Goal: Book appointment/travel/reservation

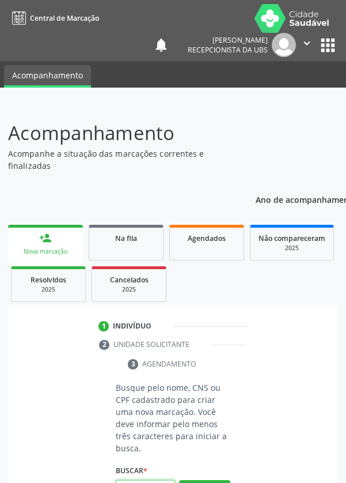
click at [144, 482] on input "text" at bounding box center [145, 490] width 59 height 20
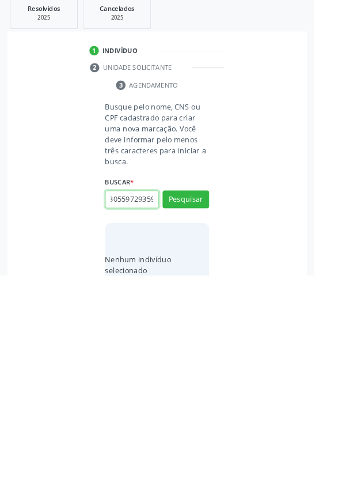
scroll to position [0, 21]
type input "704305597293596"
click at [227, 398] on button "Pesquisar" at bounding box center [204, 399] width 51 height 20
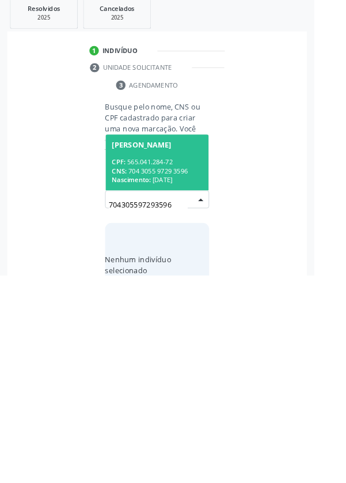
click at [180, 358] on div "CPF: 565.041.284-72" at bounding box center [173, 358] width 100 height 10
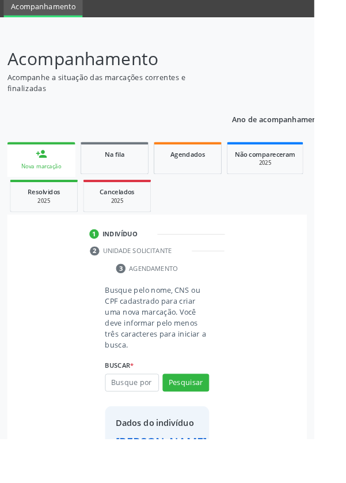
scroll to position [66, 0]
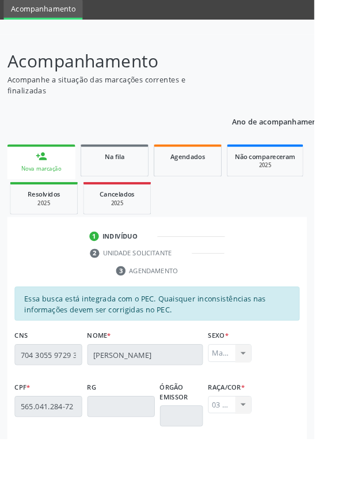
scroll to position [274, 0]
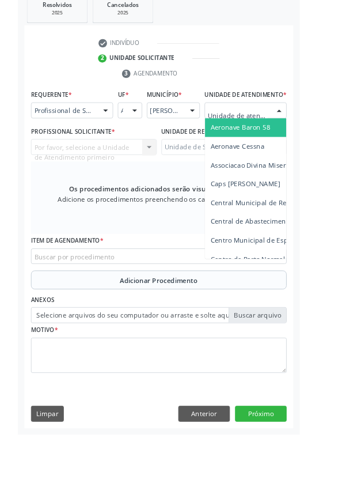
scroll to position [268, 0]
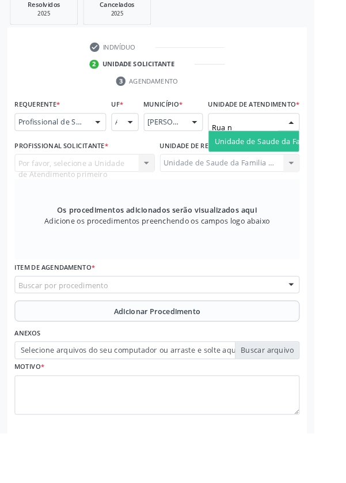
type input "Rua no"
click at [296, 167] on span "Unidade de Saude da Familia Rua [GEOGRAPHIC_DATA]" at bounding box center [344, 161] width 214 height 11
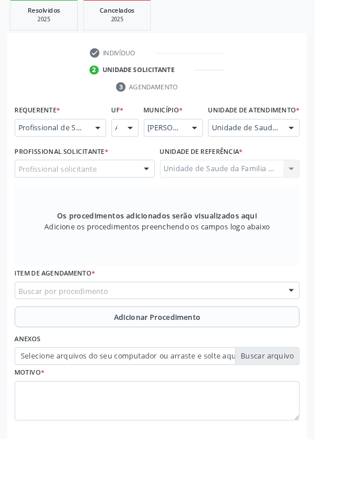
click at [141, 194] on div "Profissional solicitante" at bounding box center [93, 186] width 154 height 20
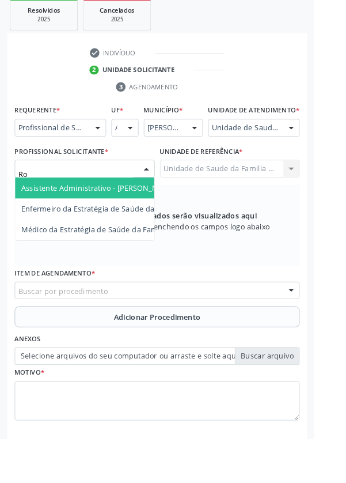
type input "Rod"
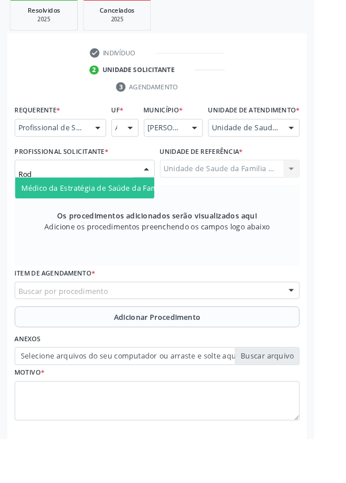
click at [126, 212] on span "Médico da Estratégia de Saúde da Família - [PERSON_NAME]" at bounding box center [141, 206] width 234 height 11
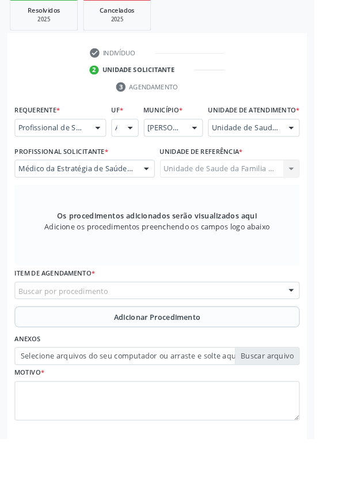
click at [225, 330] on div "Buscar por procedimento" at bounding box center [173, 320] width 314 height 20
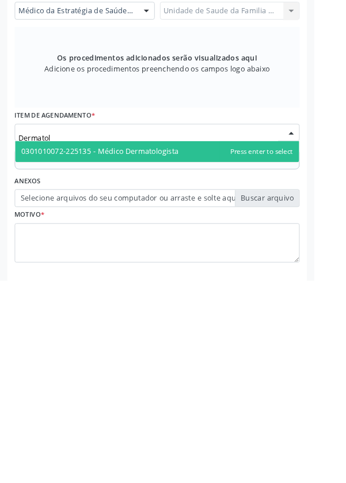
type input "Dermatolo"
click at [206, 349] on span "0301010072-225135 - Médico Dermatologista" at bounding box center [173, 340] width 313 height 23
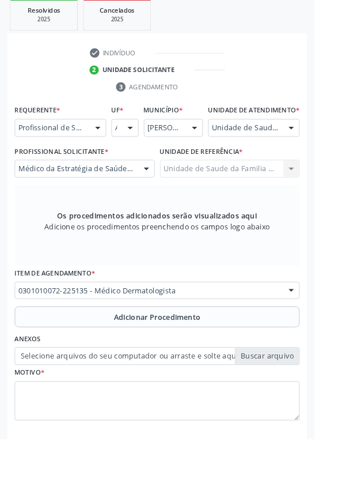
click at [233, 353] on button "Adicionar Procedimento" at bounding box center [173, 348] width 314 height 23
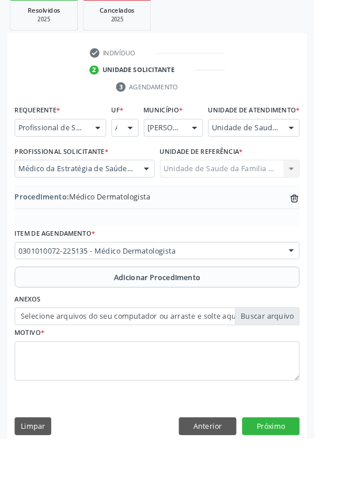
scroll to position [240, 0]
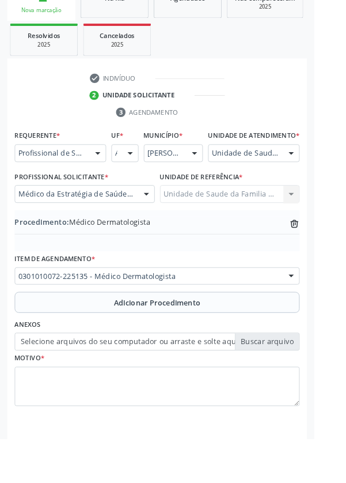
click at [296, 386] on label "Selecione arquivos do seu computador ou arraste e solte aqui" at bounding box center [173, 376] width 314 height 20
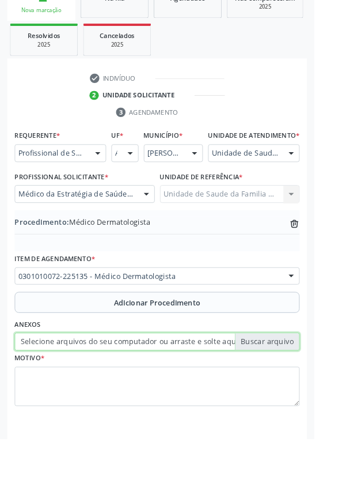
click at [296, 386] on input "Selecione arquivos do seu computador ou arraste e solte aqui" at bounding box center [173, 376] width 314 height 20
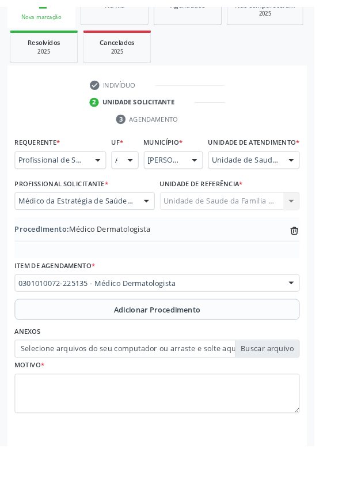
scroll to position [225, 0]
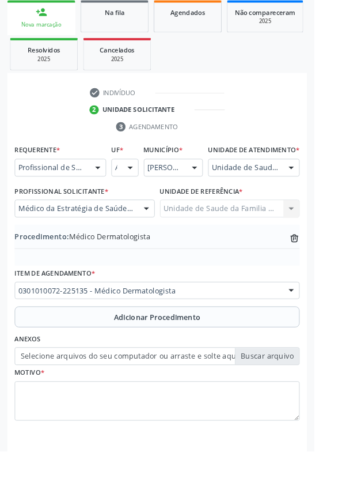
type input "C:\fakepath\17593194309167253847716864117772.jpg"
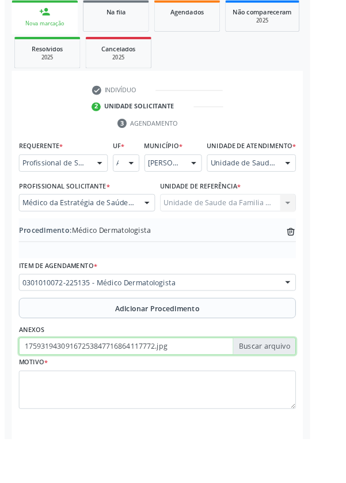
scroll to position [240, 0]
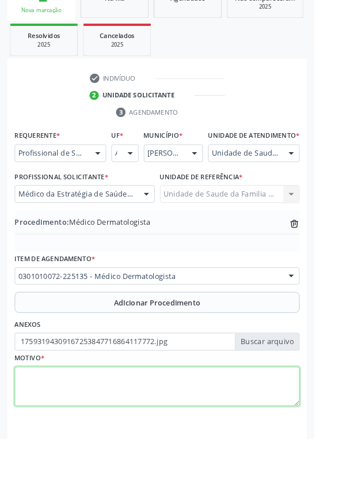
click at [170, 426] on textarea at bounding box center [173, 426] width 314 height 44
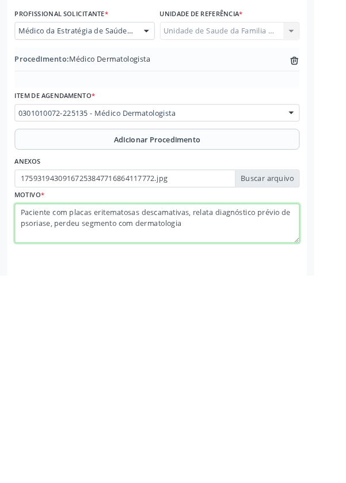
type textarea "Paciente com placas eritematosas descamativas, relata diagnóstico prévio de pso…"
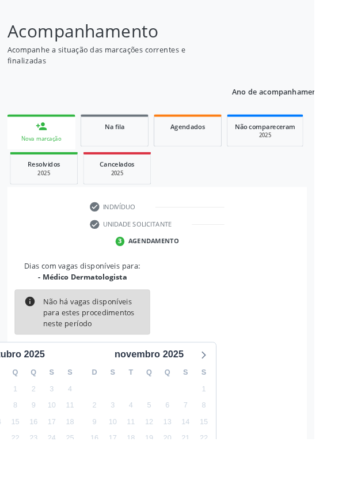
scroll to position [96, 0]
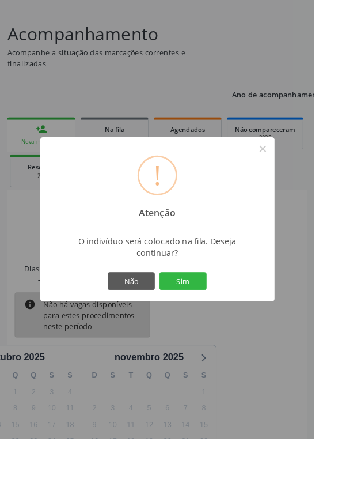
click at [228, 319] on button "Sim" at bounding box center [202, 310] width 52 height 20
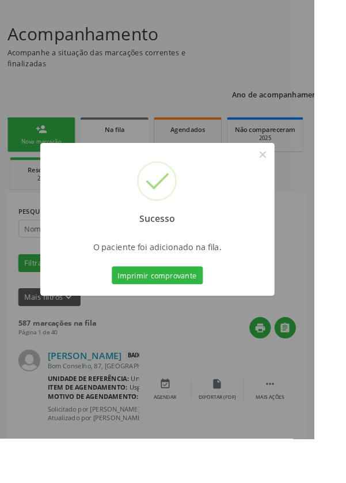
scroll to position [0, 0]
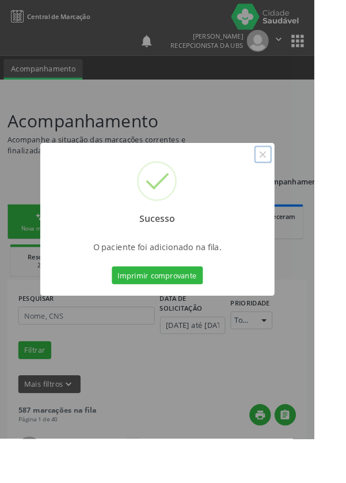
click at [300, 180] on button "×" at bounding box center [290, 170] width 20 height 20
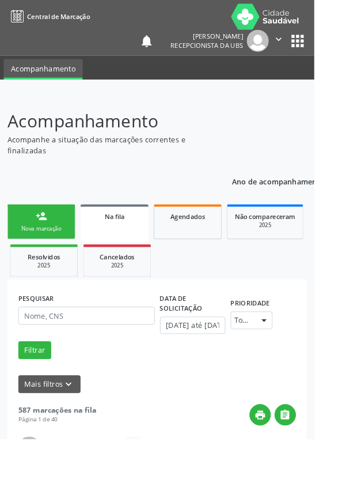
click at [52, 236] on link "person_add Nova marcação" at bounding box center [45, 244] width 75 height 39
click at [53, 249] on div "Nova marcação" at bounding box center [46, 251] width 58 height 9
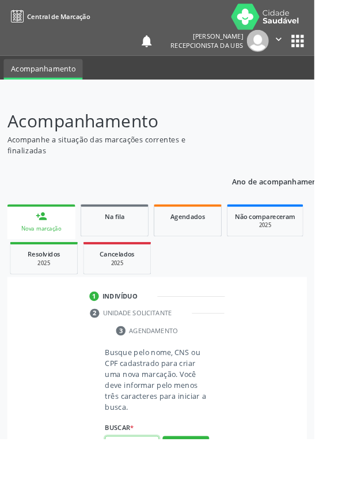
click at [149, 482] on input "text" at bounding box center [145, 490] width 59 height 20
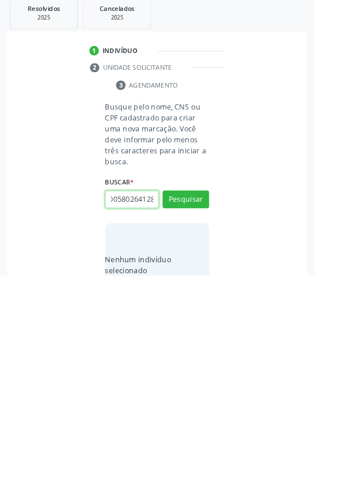
scroll to position [0, 21]
type input "702005802641283"
click at [214, 402] on button "Pesquisar" at bounding box center [204, 399] width 51 height 20
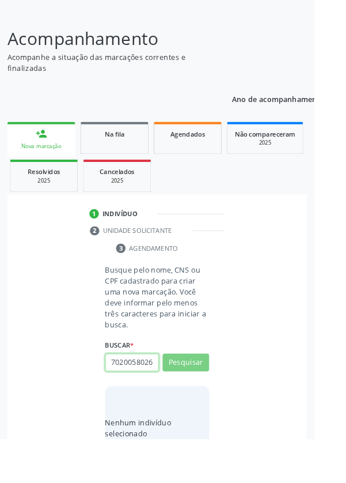
click at [166, 395] on input "702005802641283" at bounding box center [145, 399] width 59 height 20
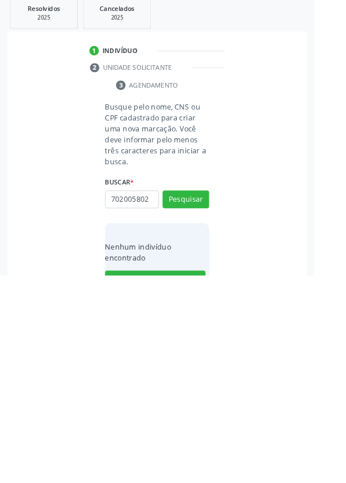
scroll to position [0, 0]
type input "70200"
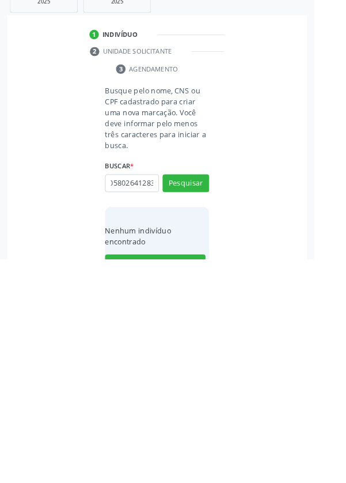
scroll to position [90, 0]
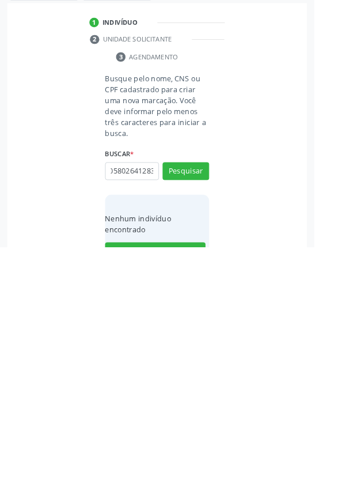
type input "702005802641283"
click at [217, 399] on button "Pesquisar" at bounding box center [204, 399] width 51 height 20
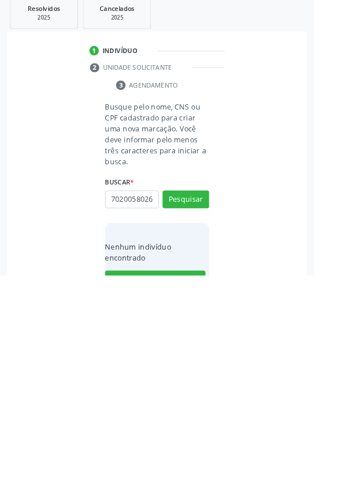
scroll to position [0, 0]
type input "7"
type input "58367576829"
click at [218, 402] on button "Pesquisar" at bounding box center [204, 399] width 51 height 20
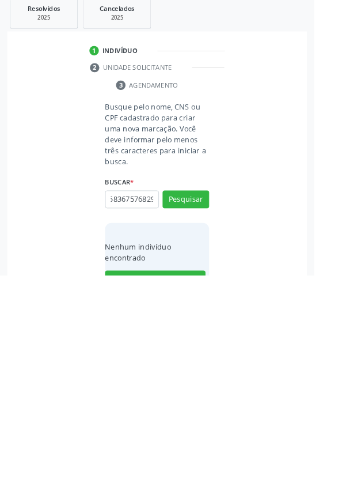
type input "58367576829"
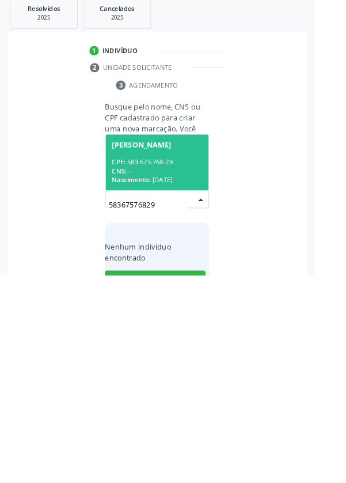
click at [198, 354] on div "CPF: 583.675.768-29" at bounding box center [173, 358] width 100 height 10
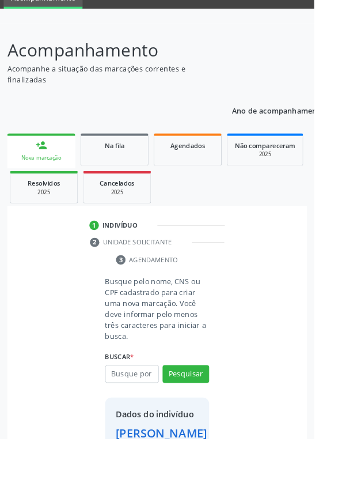
scroll to position [66, 0]
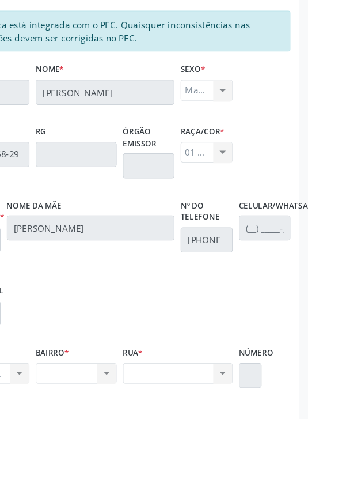
scroll to position [3, 0]
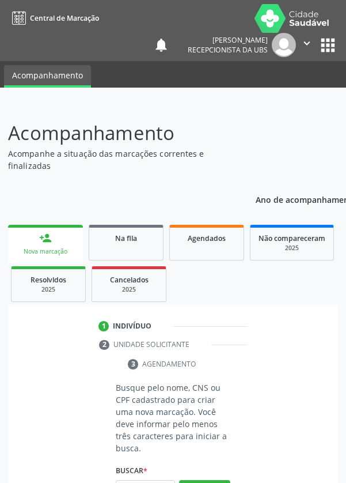
scroll to position [3, 0]
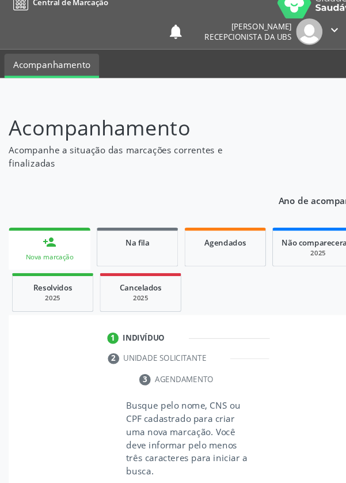
click at [57, 240] on link "person_add Nova marcação" at bounding box center [45, 240] width 75 height 39
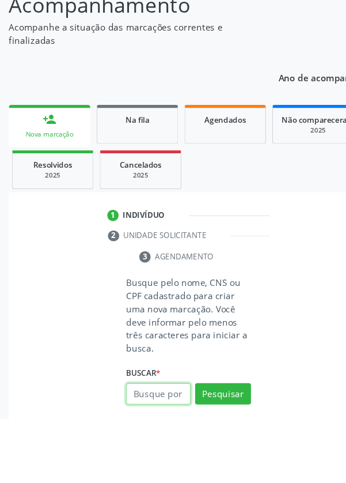
click at [154, 457] on input "text" at bounding box center [145, 460] width 59 height 20
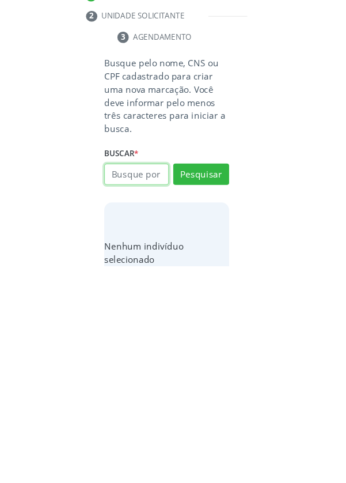
scroll to position [90, 0]
click at [151, 395] on input "text" at bounding box center [145, 400] width 59 height 20
type input "58367576829"
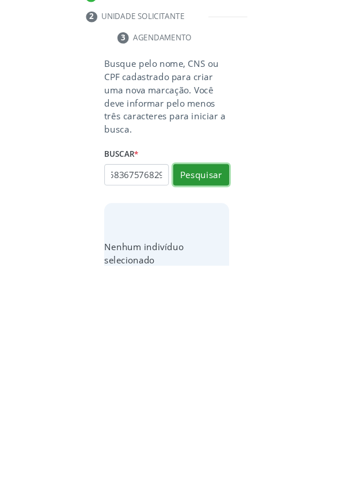
click at [217, 397] on button "Pesquisar" at bounding box center [204, 400] width 51 height 20
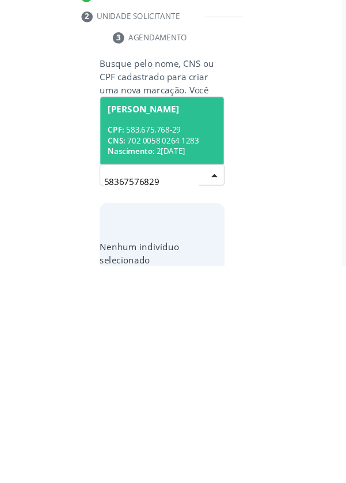
click at [190, 369] on div "CNS: 702 0058 0264 1283" at bounding box center [173, 368] width 100 height 10
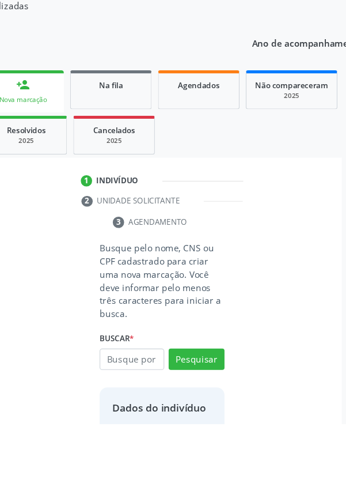
scroll to position [66, 0]
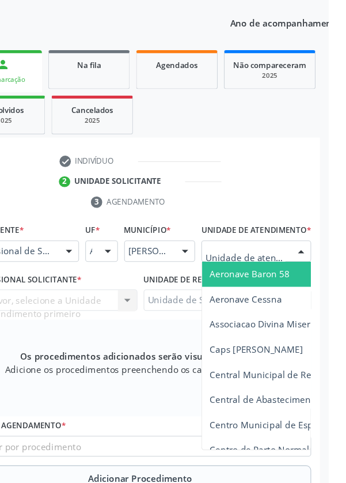
scroll to position [149, 0]
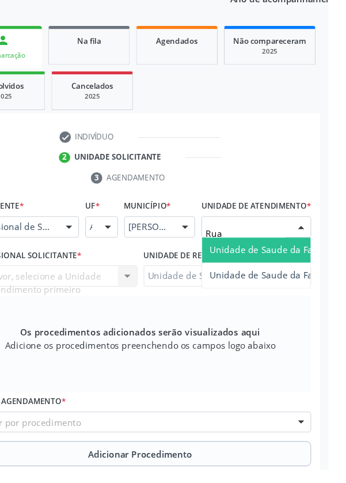
type input "Rua n"
click at [312, 287] on span "Unidade de Saude da Familia Rua [GEOGRAPHIC_DATA]" at bounding box center [344, 281] width 214 height 11
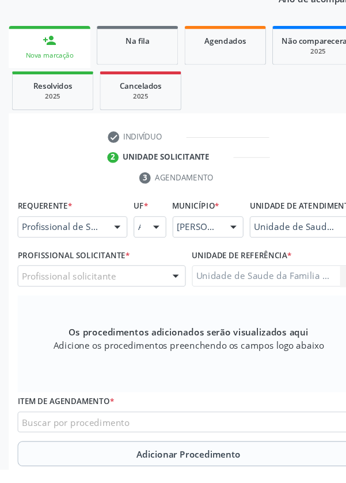
click at [123, 315] on div "Profissional solicitante" at bounding box center [93, 306] width 154 height 20
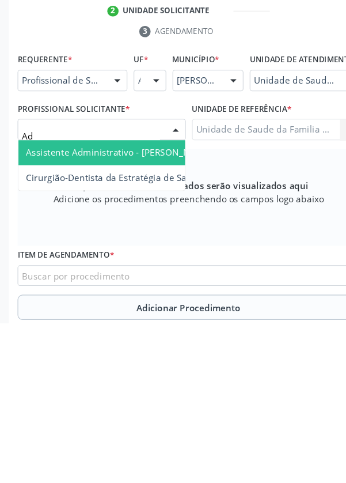
type input "Ade"
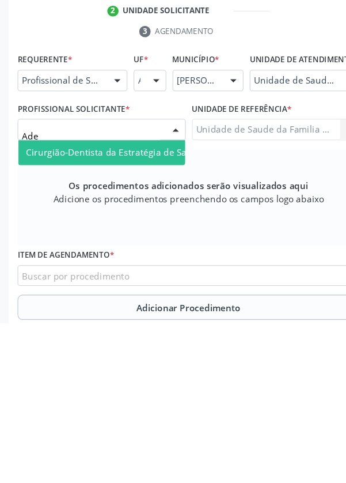
click at [152, 332] on span "Cirurgião-Dentista da Estratégia de Saúde da Família - [PERSON_NAME]" at bounding box center [162, 326] width 277 height 11
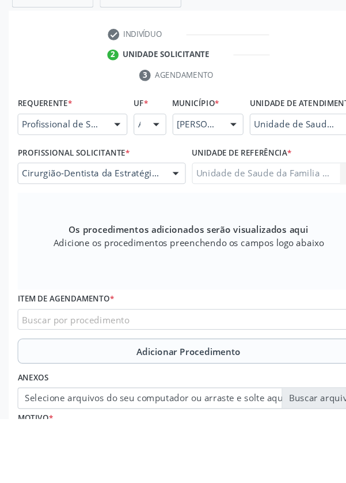
scroll to position [223, 0]
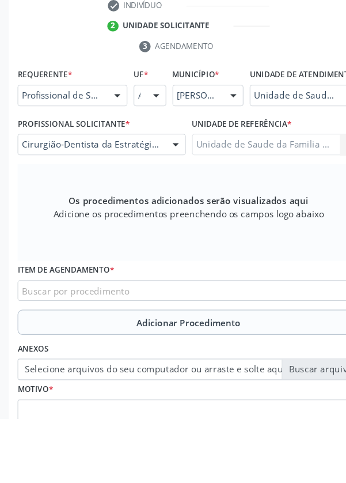
click at [212, 373] on div "Buscar por procedimento" at bounding box center [173, 365] width 314 height 20
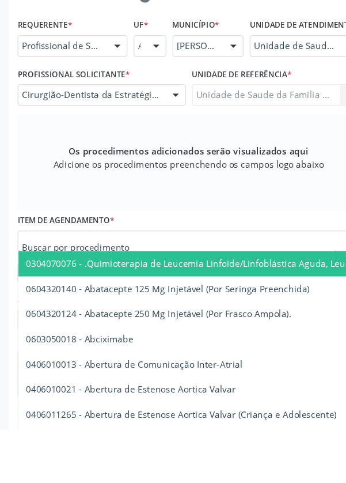
scroll to position [278, 0]
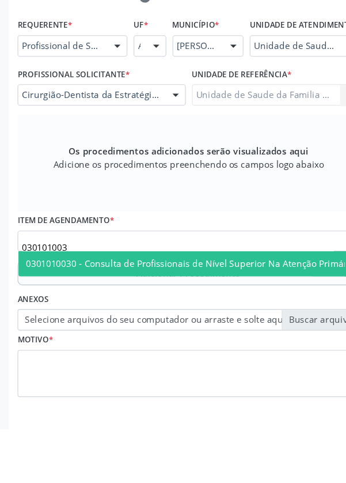
type input "0301010030"
click at [208, 336] on span "0301010030 - Consulta de Profissionais de Nível Superior Na Atenção Primária ([…" at bounding box center [210, 330] width 373 height 11
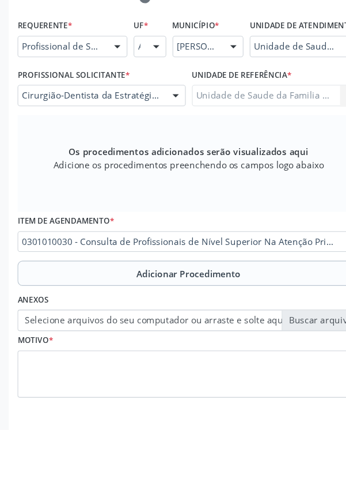
click at [213, 346] on span "Adicionar Procedimento" at bounding box center [174, 340] width 96 height 12
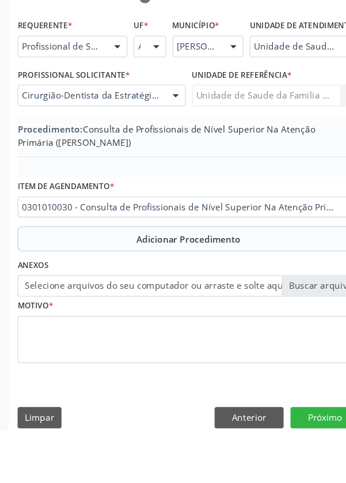
scroll to position [252, 0]
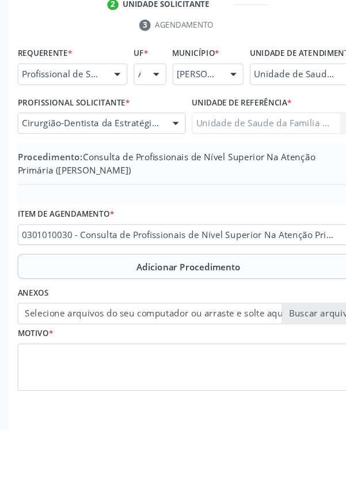
click at [296, 381] on label "Selecione arquivos do seu computador ou arraste e solte aqui" at bounding box center [173, 376] width 314 height 20
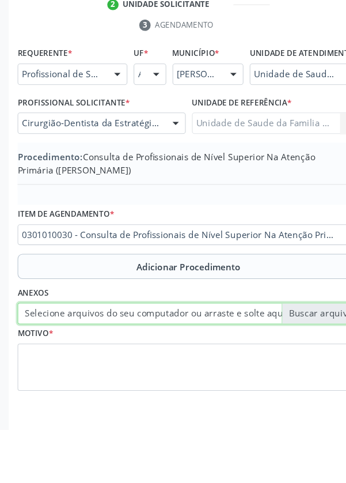
click at [296, 381] on input "Selecione arquivos do seu computador ou arraste e solte aqui" at bounding box center [173, 376] width 314 height 20
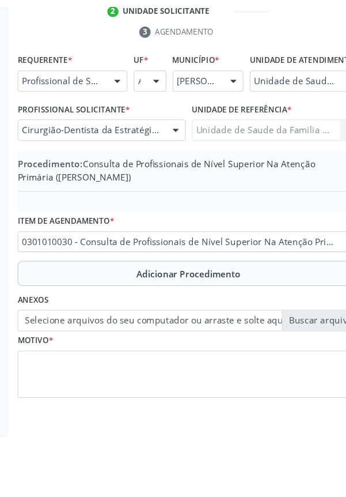
scroll to position [237, 0]
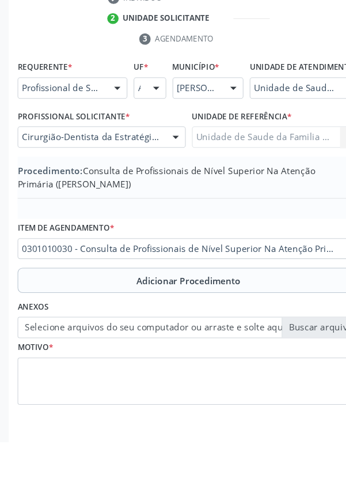
type input "C:\fakepath\17593202152245695801116226753975.jpg"
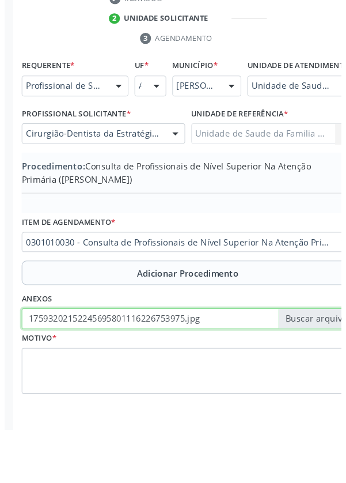
scroll to position [240, 0]
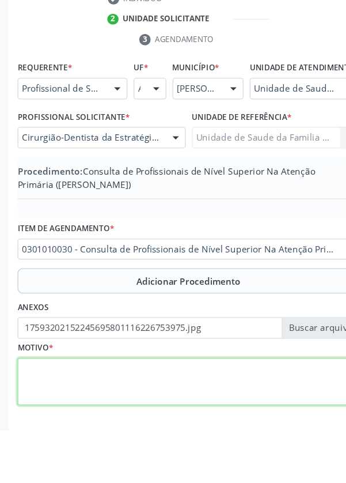
click at [81, 439] on textarea at bounding box center [173, 438] width 314 height 44
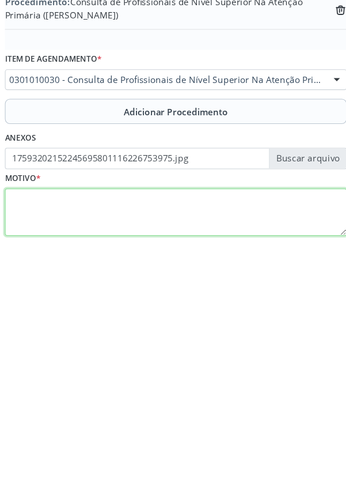
scroll to position [253, 0]
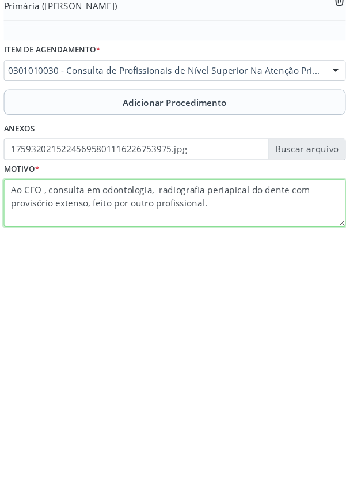
type textarea "Ao CEO , consulta em odontologia, radiografia periapical do dente com provisóri…"
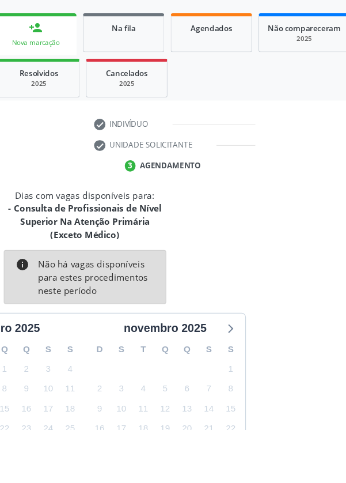
scroll to position [120, 0]
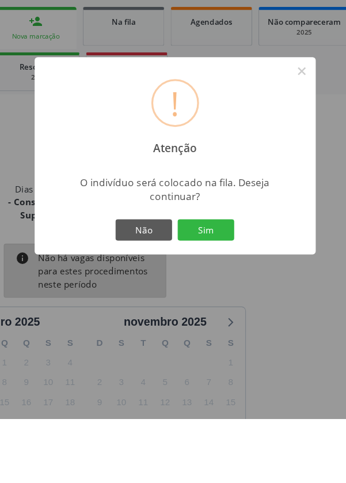
click at [228, 319] on button "Sim" at bounding box center [202, 310] width 52 height 20
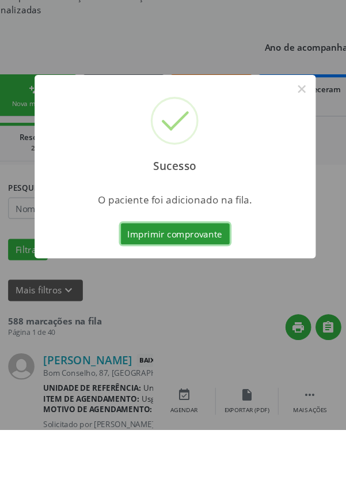
scroll to position [70, 0]
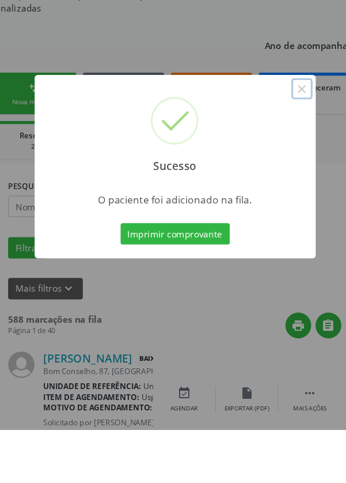
click at [300, 180] on button "×" at bounding box center [290, 170] width 20 height 20
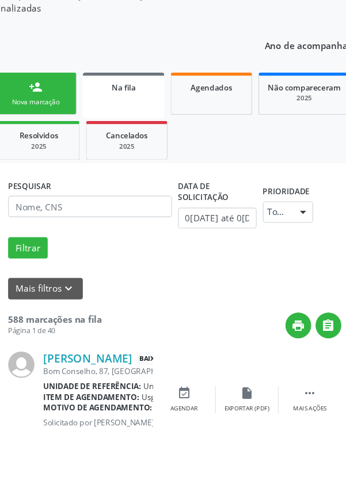
scroll to position [0, 0]
